Goal: Transaction & Acquisition: Subscribe to service/newsletter

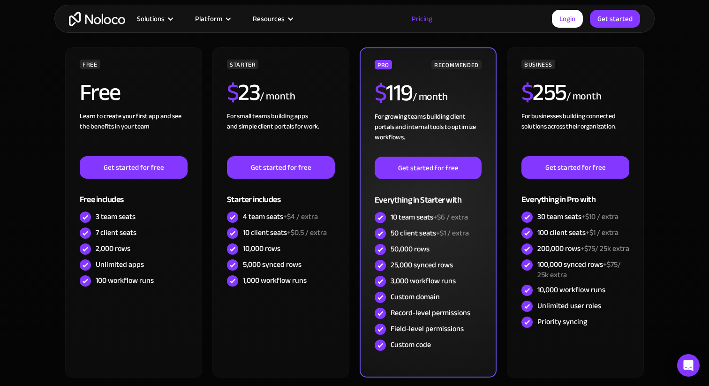
scroll to position [248, 0]
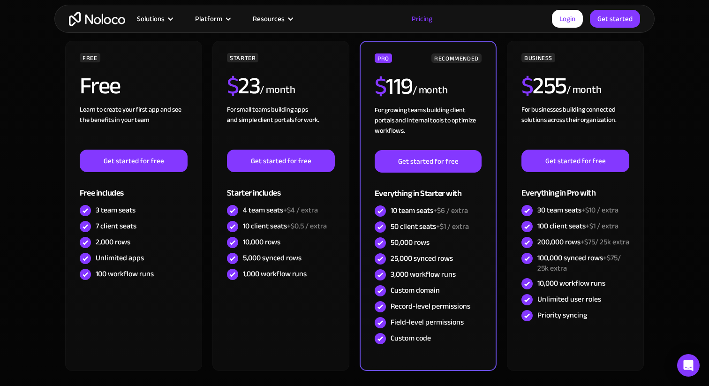
click at [675, 222] on section "Monthly Yearly SAVE 20% Monthly Yearly SAVE 20% FREE Free Learn to create your …" at bounding box center [354, 215] width 709 height 468
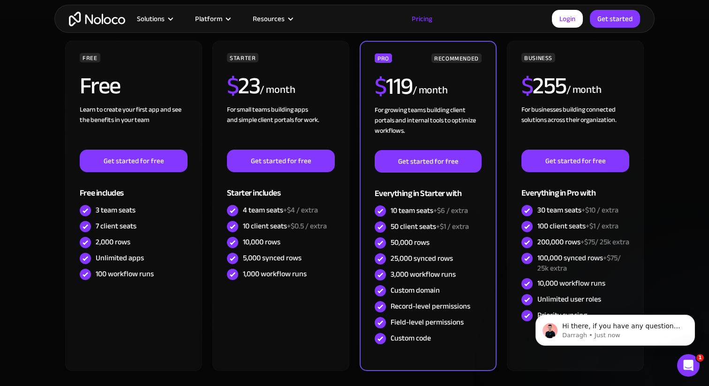
scroll to position [0, 0]
click at [694, 315] on button "Dismiss notification" at bounding box center [692, 317] width 12 height 12
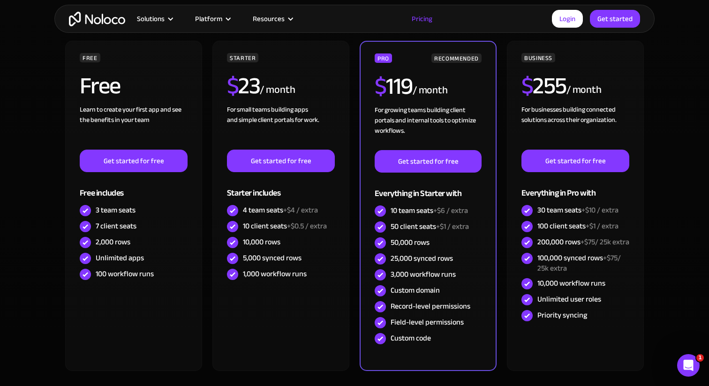
click at [673, 301] on section "Monthly Yearly SAVE 20% Monthly Yearly SAVE 20% FREE Free Learn to create your …" at bounding box center [354, 215] width 709 height 468
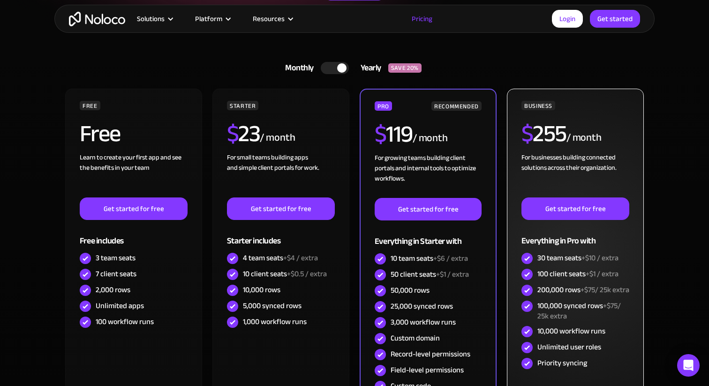
scroll to position [202, 0]
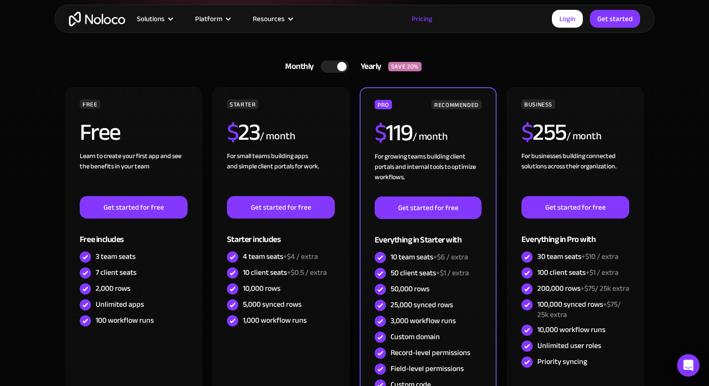
click at [676, 243] on section "Monthly Yearly SAVE 20% Monthly Yearly SAVE 20% FREE Free Learn to create your …" at bounding box center [354, 261] width 709 height 468
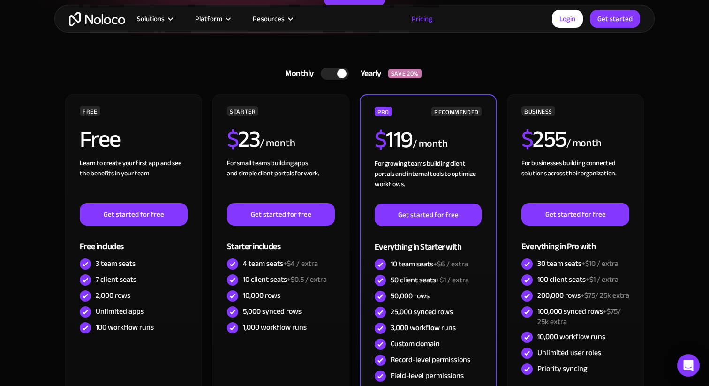
scroll to position [193, 0]
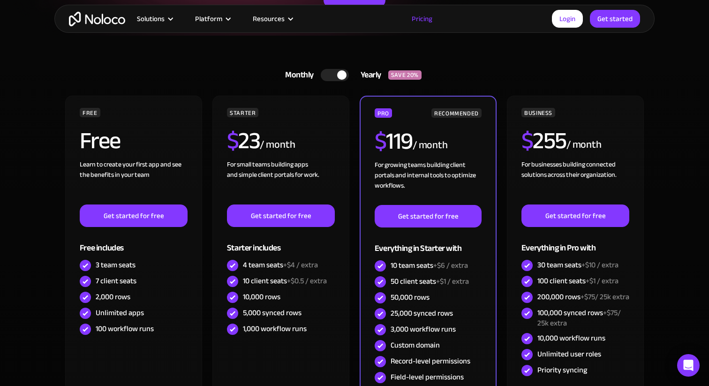
click at [668, 283] on section "Monthly Yearly SAVE 20% Monthly Yearly SAVE 20% FREE Free Learn to create your …" at bounding box center [354, 270] width 709 height 468
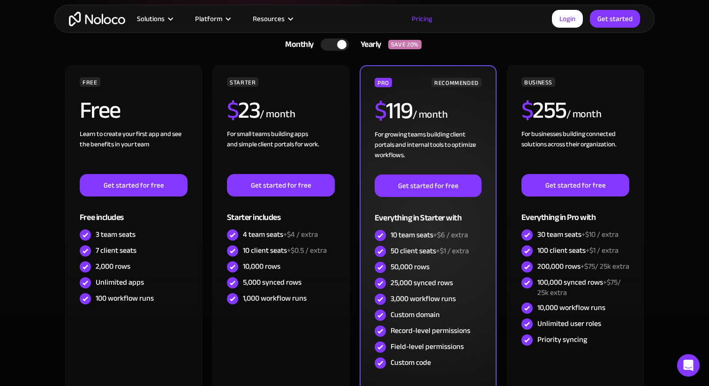
scroll to position [226, 0]
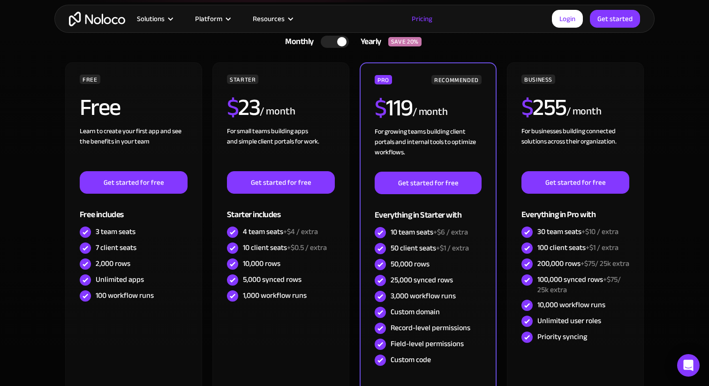
click at [353, 261] on div "FREE Free Learn to create your first app and see the benefits in your team ‍ Ge…" at bounding box center [354, 231] width 581 height 338
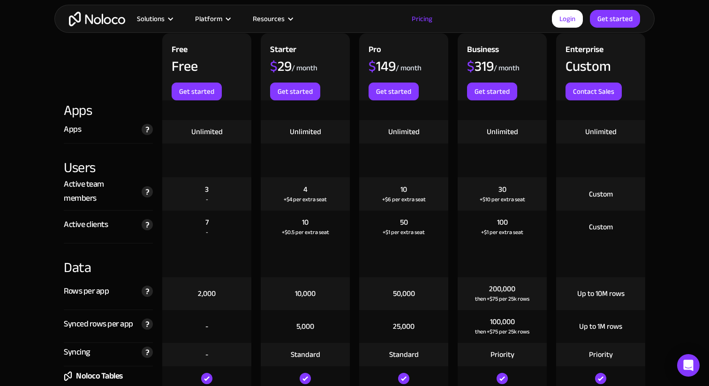
scroll to position [1044, 0]
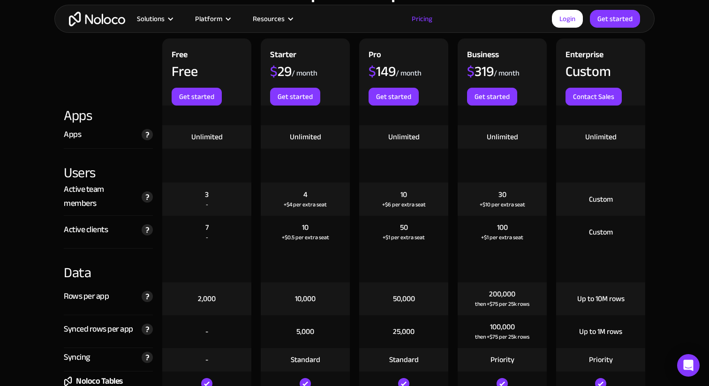
click at [198, 200] on div "3 -" at bounding box center [206, 198] width 89 height 33
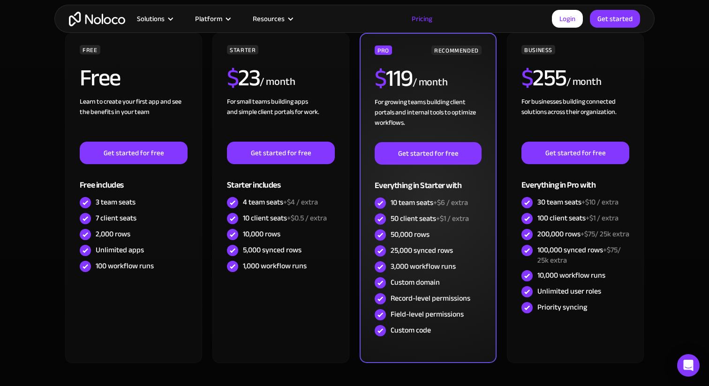
scroll to position [257, 0]
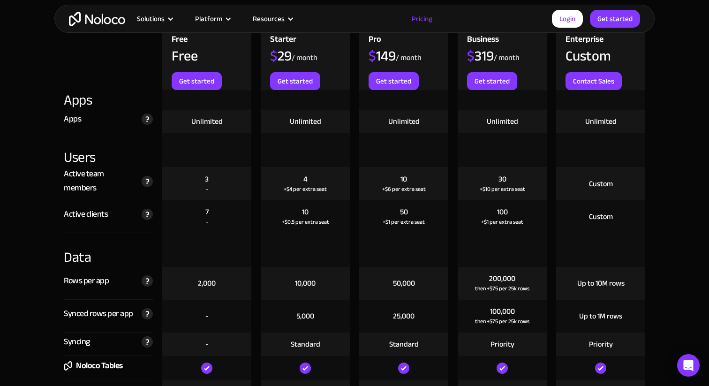
click at [508, 232] on div "100 +$1 per extra seat" at bounding box center [502, 216] width 89 height 33
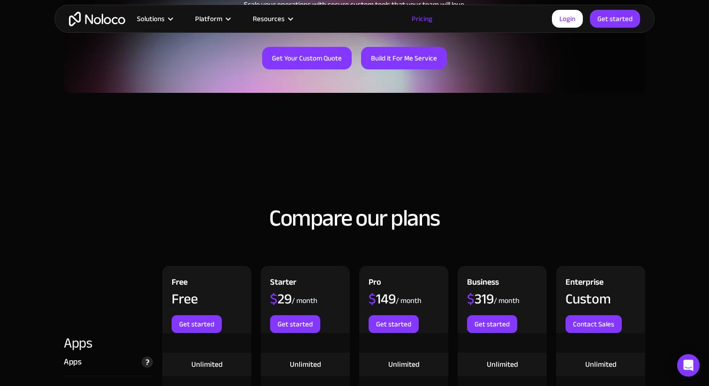
scroll to position [1067, 0]
